Goal: Task Accomplishment & Management: Manage account settings

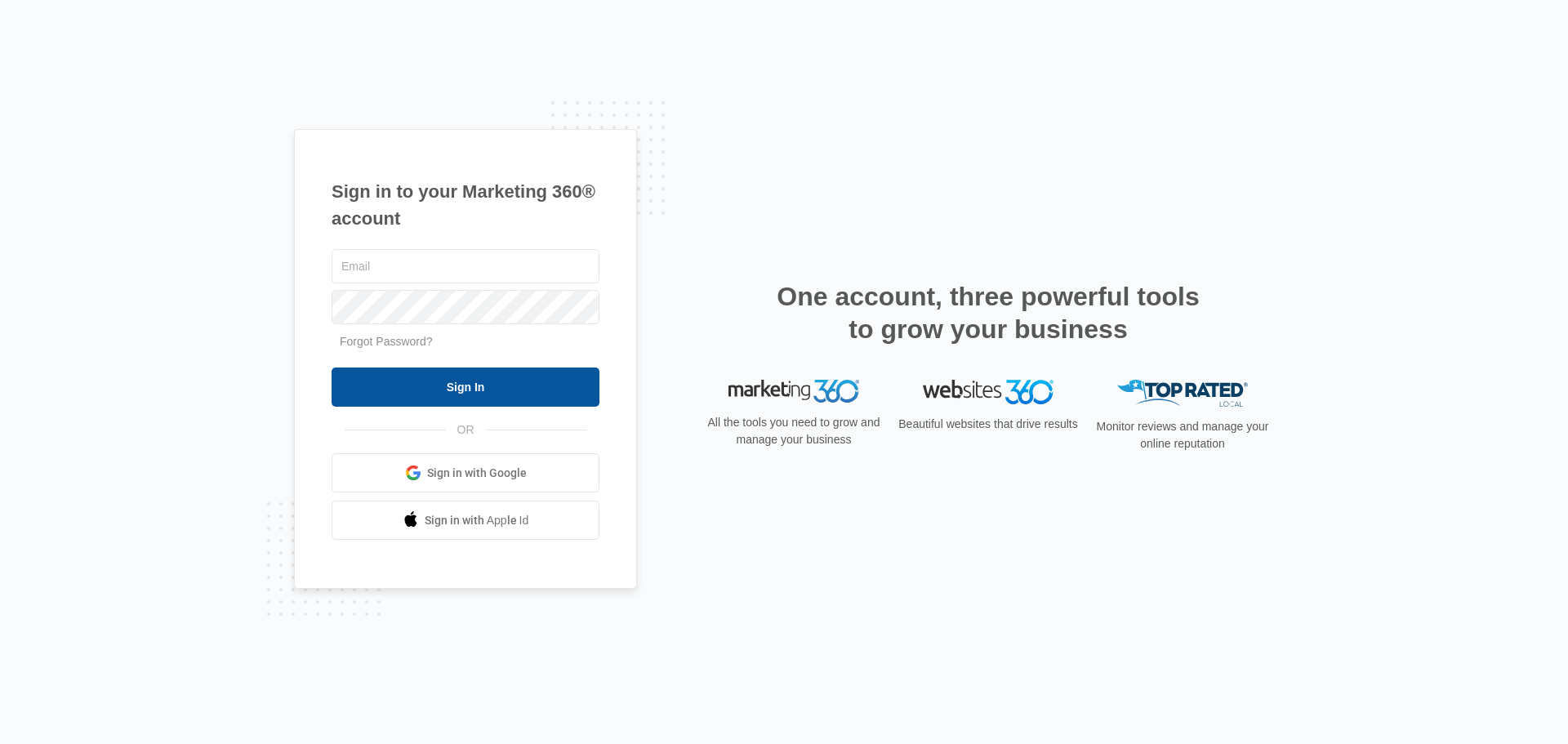
type input "[EMAIL_ADDRESS][DOMAIN_NAME]"
click at [477, 380] on input "Sign In" at bounding box center [465, 386] width 268 height 39
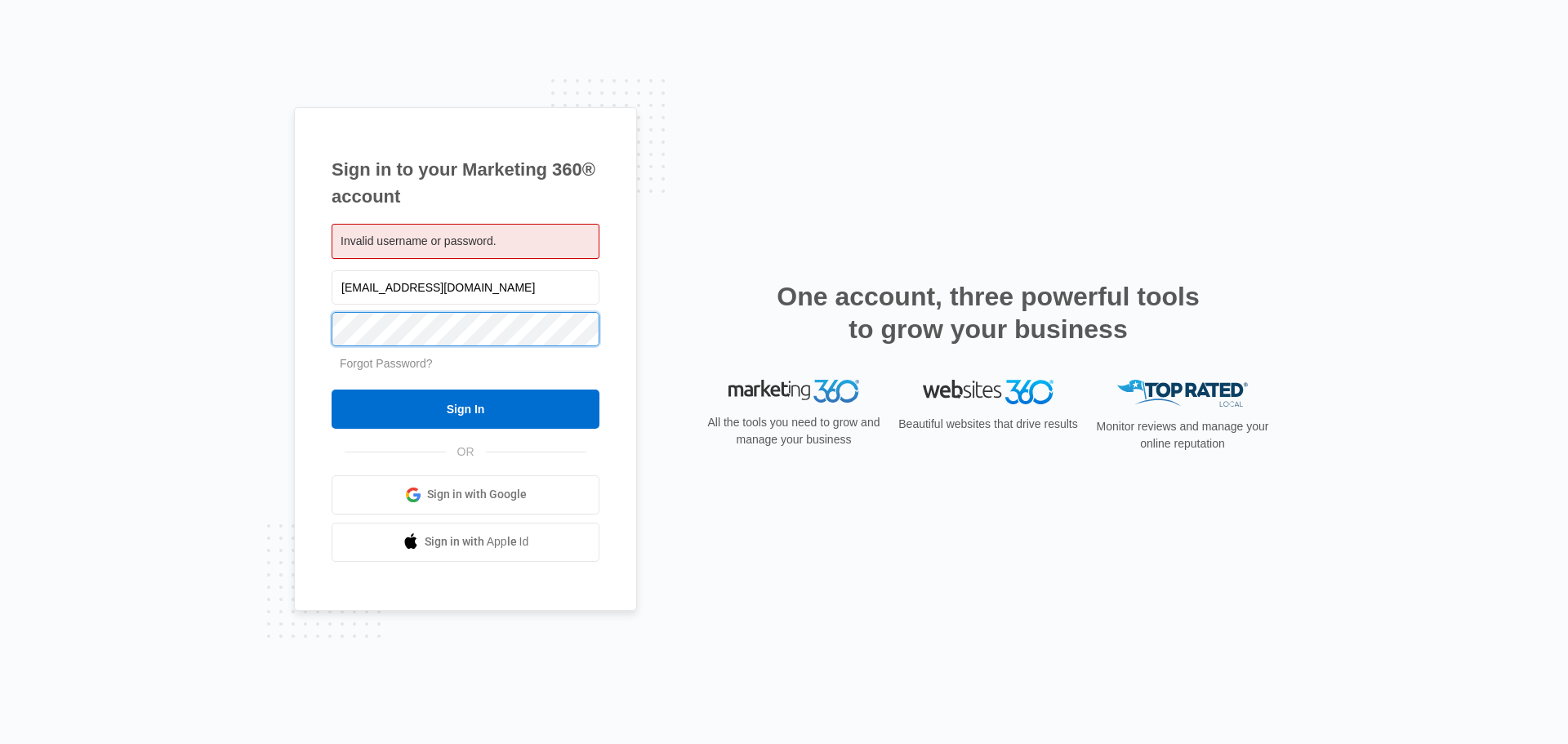
click at [332, 390] on input "Sign In" at bounding box center [465, 409] width 268 height 39
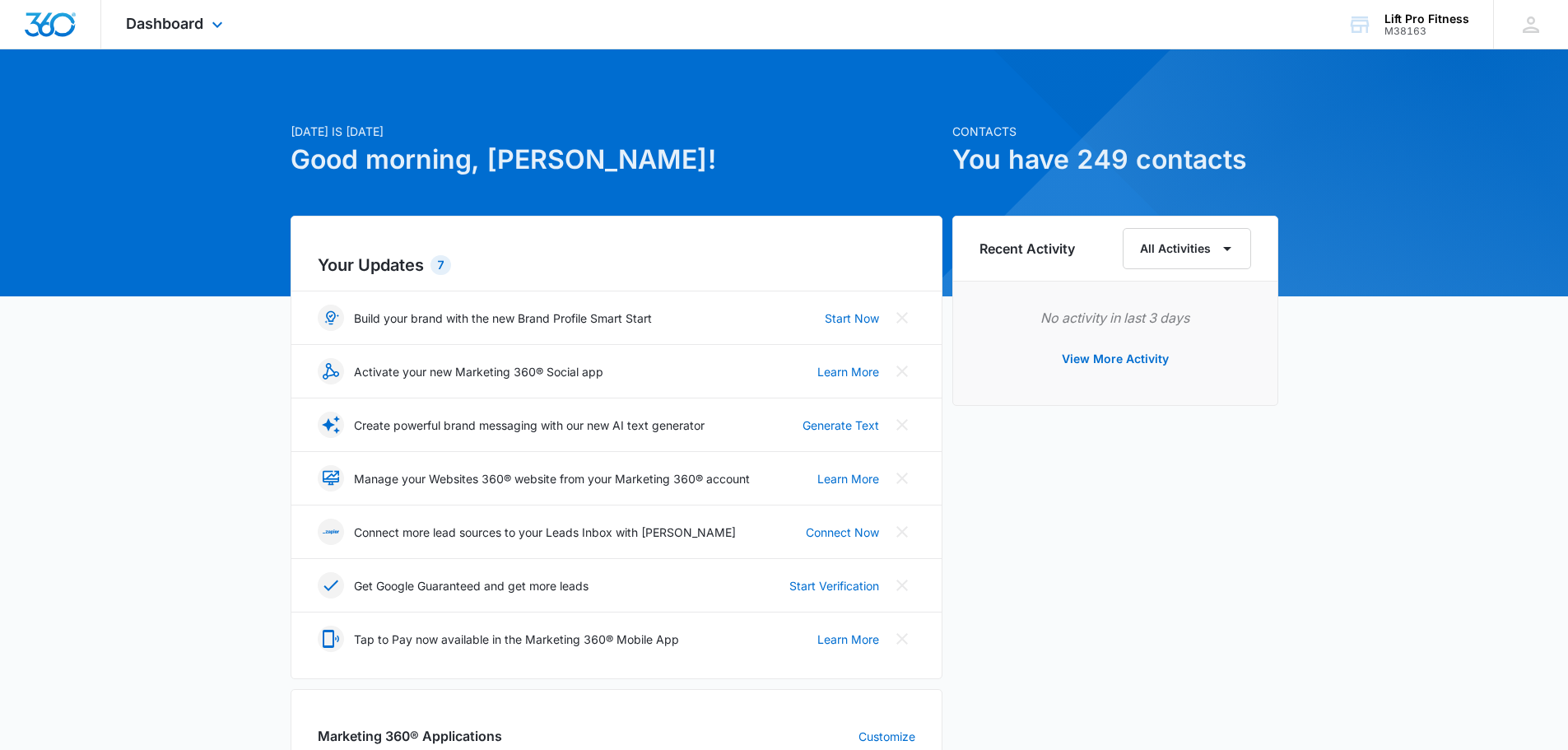
click at [211, 13] on div "Dashboard Apps Reputation Websites Forms CRM Email Social Shop Payments POS Con…" at bounding box center [177, 24] width 150 height 49
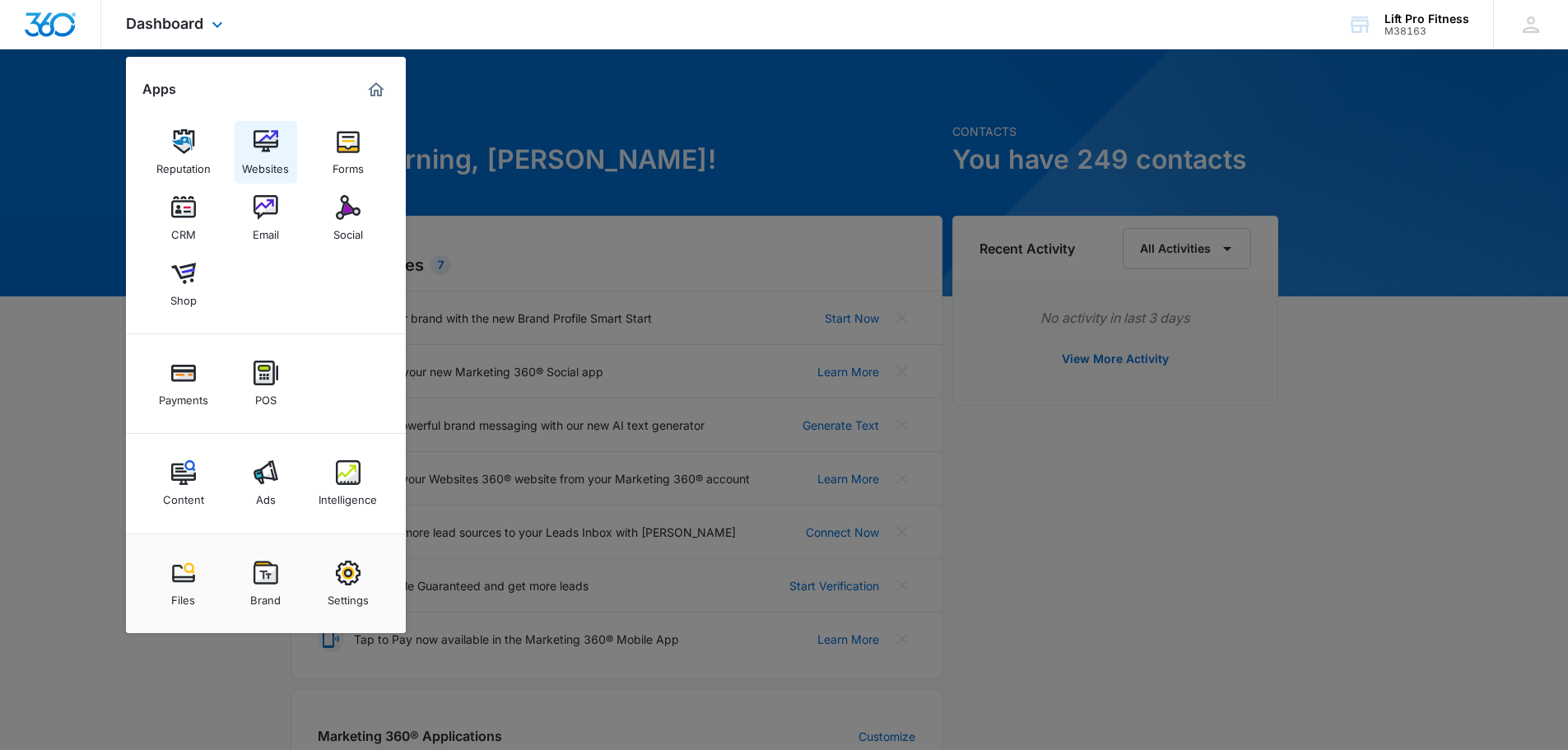
click at [272, 151] on img at bounding box center [266, 141] width 25 height 25
